Goal: Book appointment/travel/reservation: Register for event/course

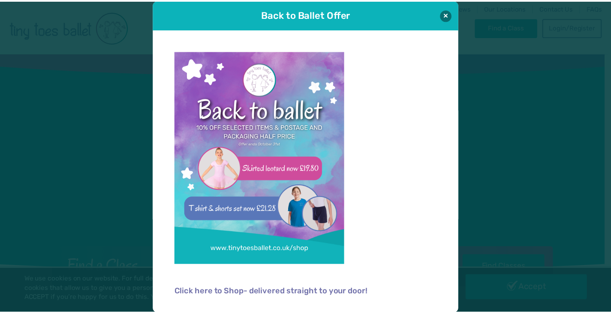
scroll to position [13, 0]
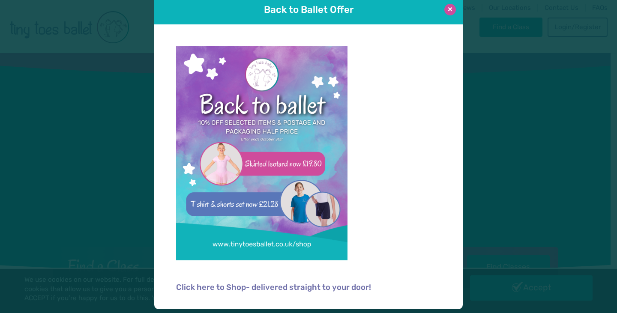
click at [445, 7] on button at bounding box center [451, 10] width 12 height 12
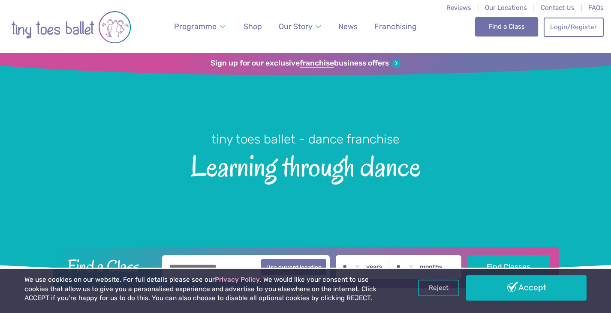
click at [488, 27] on link "Find a Class" at bounding box center [506, 26] width 63 height 19
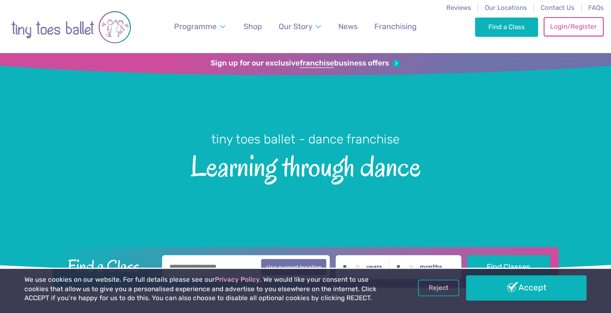
click at [577, 33] on link "Login/Register" at bounding box center [574, 26] width 60 height 19
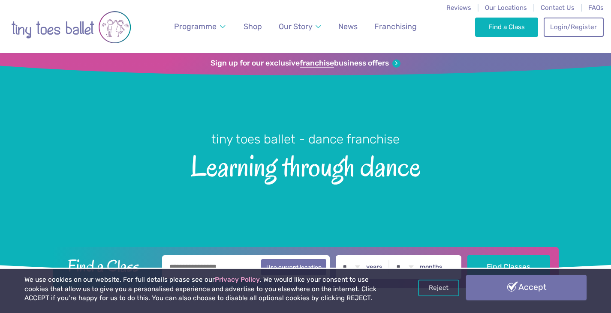
click at [524, 284] on link "Accept" at bounding box center [526, 287] width 120 height 25
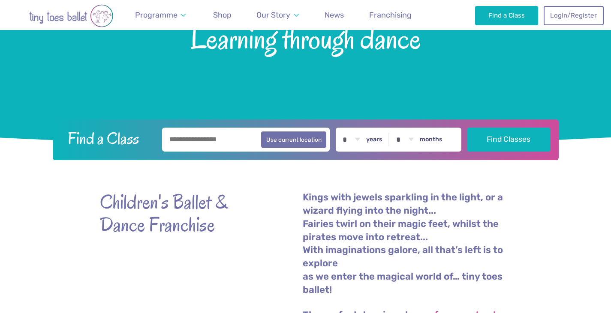
scroll to position [128, 0]
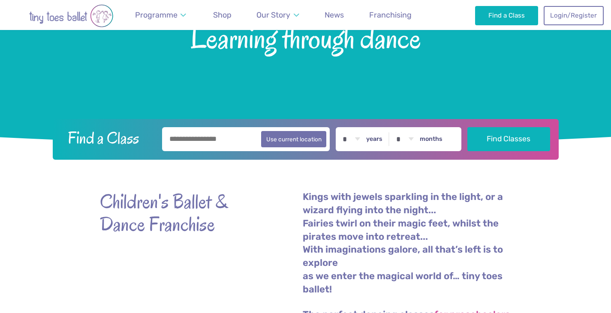
click at [213, 142] on input "text" at bounding box center [246, 139] width 168 height 24
click at [306, 137] on button "Use current location" at bounding box center [294, 139] width 66 height 16
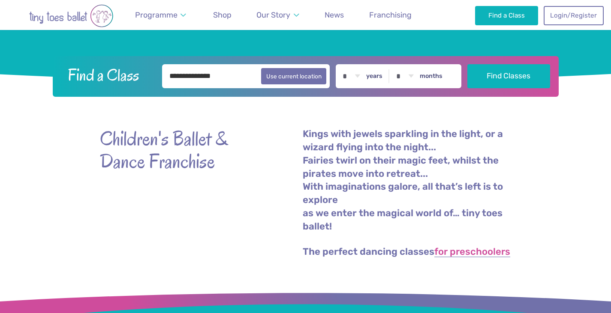
type input "**********"
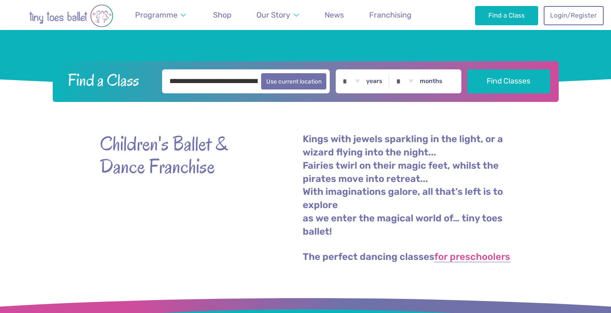
scroll to position [186, 0]
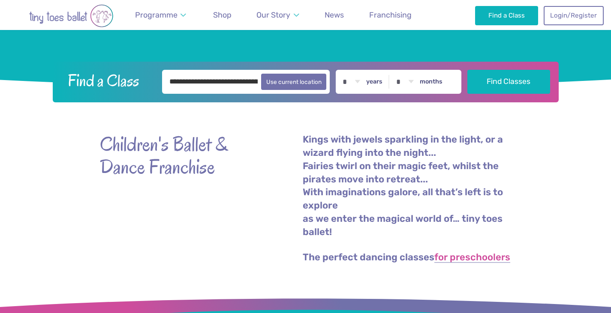
click at [364, 81] on select "* * * * * * * * * * ** ** **" at bounding box center [351, 82] width 27 height 24
select select "*"
click at [343, 70] on select "* * * * * * * * * * ** ** **" at bounding box center [351, 82] width 27 height 24
click at [511, 79] on button "Find Classes" at bounding box center [508, 81] width 83 height 24
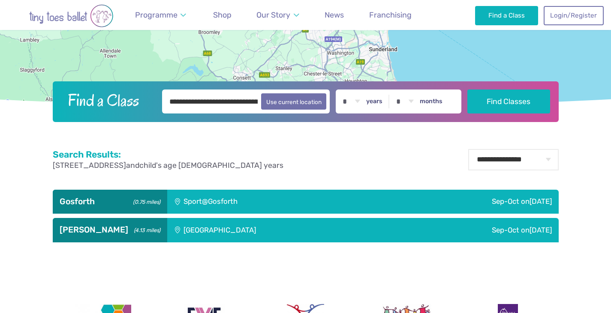
scroll to position [193, 0]
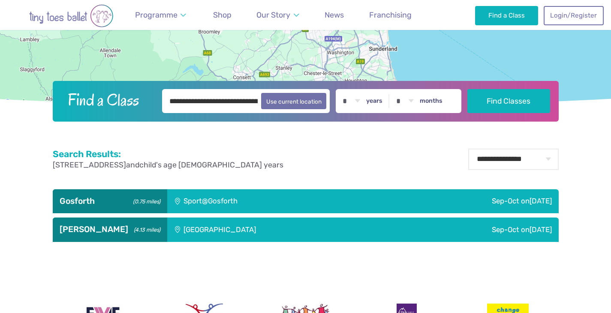
click at [218, 205] on div "Sport@Gosforth" at bounding box center [267, 202] width 201 height 24
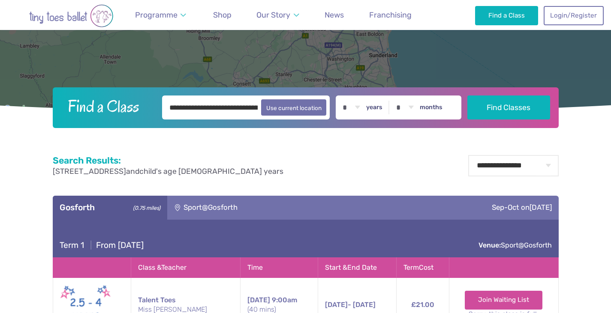
scroll to position [215, 0]
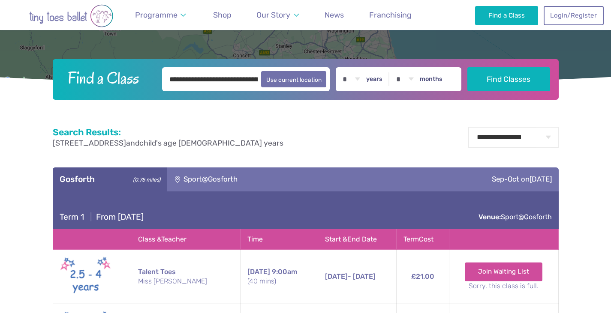
click at [196, 175] on div "Sport@Gosforth" at bounding box center [267, 180] width 201 height 24
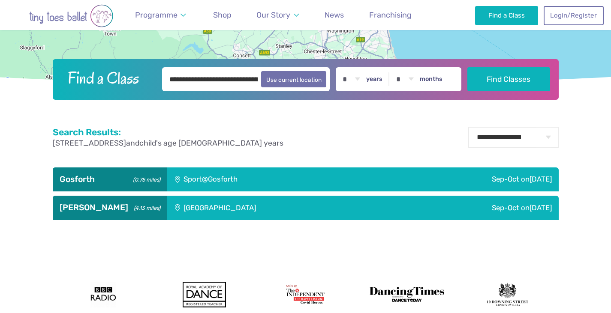
click at [196, 175] on div "Sport@Gosforth" at bounding box center [267, 180] width 201 height 24
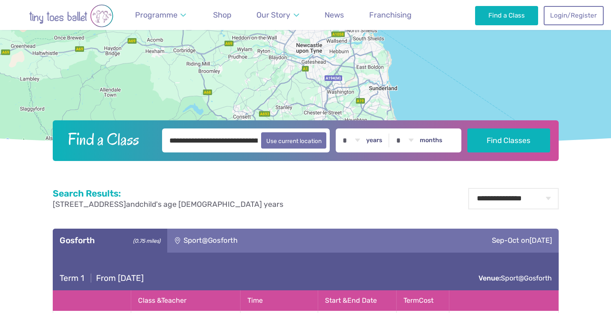
scroll to position [154, 0]
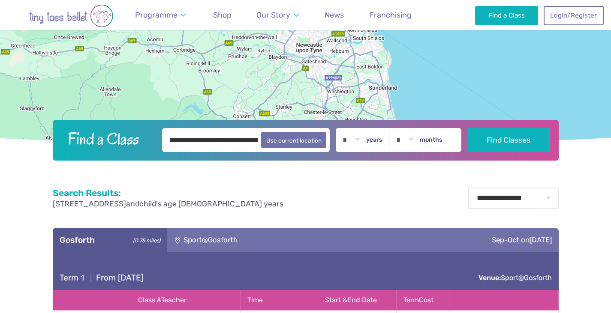
click at [364, 143] on select "* * * * * * * * * * ** ** **" at bounding box center [351, 140] width 27 height 24
select select "*"
click at [343, 128] on select "* * * * * * * * * * ** ** **" at bounding box center [351, 140] width 27 height 24
click at [507, 138] on button "Find Classes" at bounding box center [508, 140] width 83 height 24
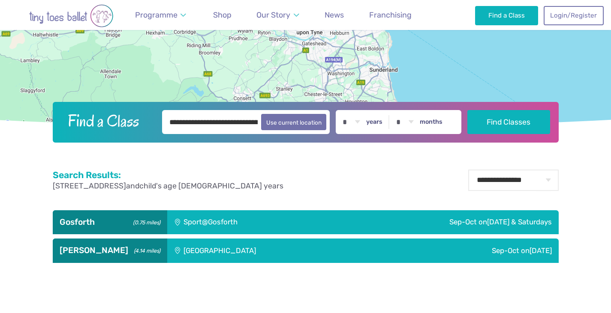
scroll to position [173, 0]
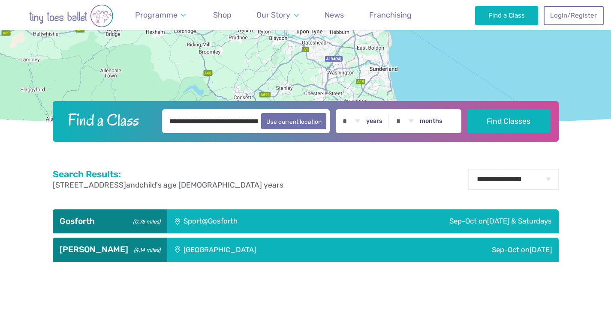
click at [190, 219] on div "Sport@Gosforth" at bounding box center [245, 222] width 157 height 24
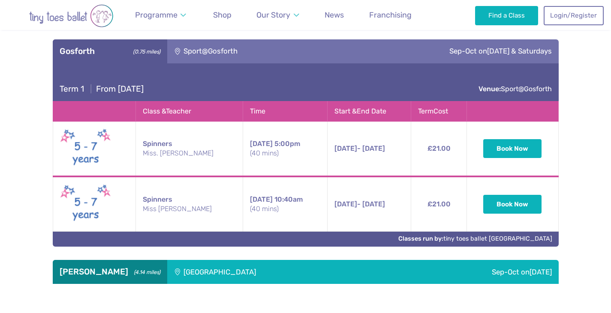
scroll to position [342, 0]
